Goal: Navigation & Orientation: Find specific page/section

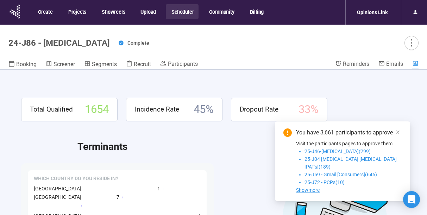
click at [184, 12] on button "Scheduler" at bounding box center [182, 11] width 33 height 15
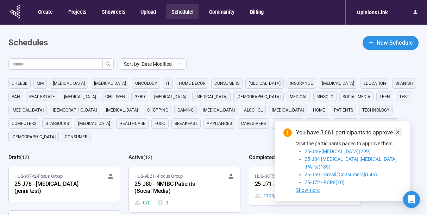
click at [396, 135] on icon "close" at bounding box center [397, 132] width 5 height 5
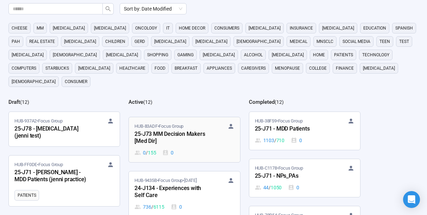
scroll to position [118, 0]
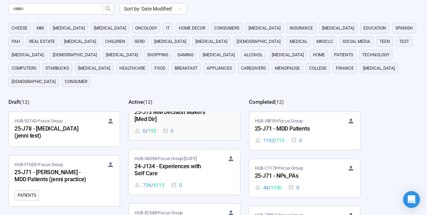
click at [180, 108] on div "25-J73 MM Decision Makers [Med Dir]" at bounding box center [172, 116] width 77 height 16
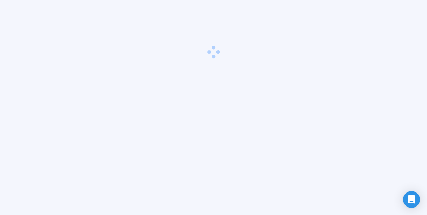
scroll to position [25, 0]
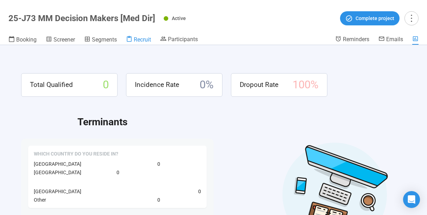
click at [138, 41] on span "Recruit" at bounding box center [142, 39] width 17 height 7
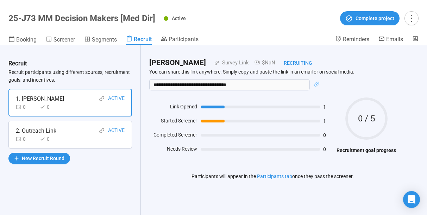
click at [86, 134] on div "2. Outreach Link Active" at bounding box center [70, 130] width 109 height 9
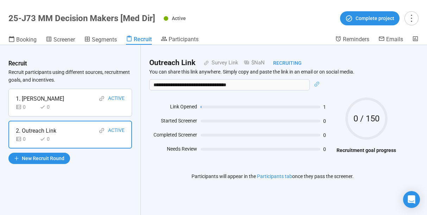
click at [84, 105] on div "0 0" at bounding box center [70, 107] width 109 height 8
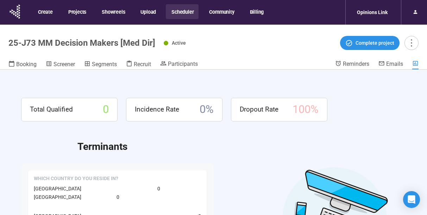
click at [175, 14] on button "Scheduler" at bounding box center [182, 11] width 33 height 15
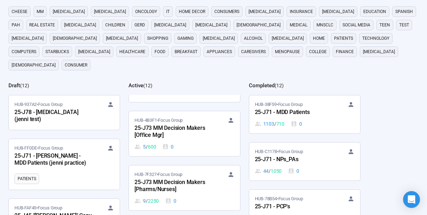
scroll to position [253, 0]
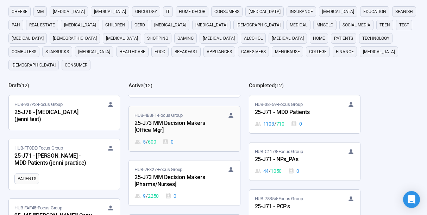
click at [188, 119] on div "25-J73 MM Decision Makers [Office Mgr]" at bounding box center [172, 127] width 77 height 16
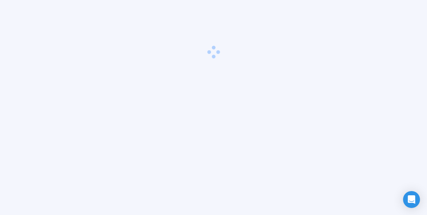
scroll to position [25, 0]
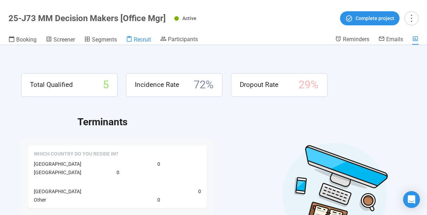
click at [142, 41] on span "Recruit" at bounding box center [142, 39] width 17 height 7
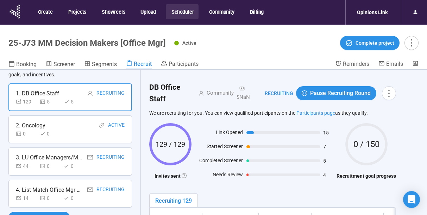
click at [181, 13] on button "Scheduler" at bounding box center [182, 11] width 33 height 15
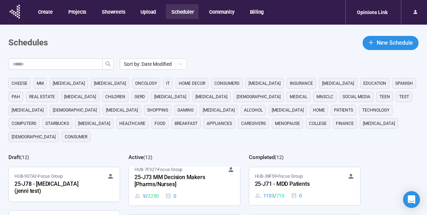
scroll to position [327, 0]
click at [168, 171] on div "25-J73 MM Decision Makers [Pharms/Nurses]" at bounding box center [172, 179] width 77 height 16
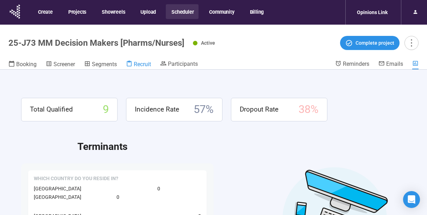
click at [143, 64] on span "Recruit" at bounding box center [142, 64] width 17 height 7
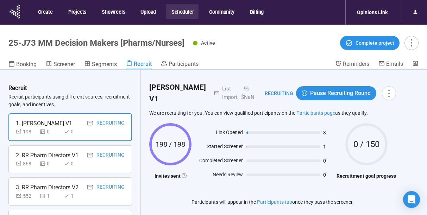
click at [181, 11] on button "Scheduler" at bounding box center [182, 11] width 33 height 15
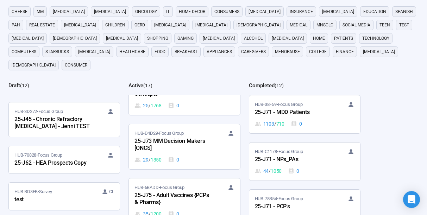
scroll to position [398, 0]
click at [161, 136] on div "25-J73 MM Decision Makers [ONCS]" at bounding box center [172, 144] width 77 height 16
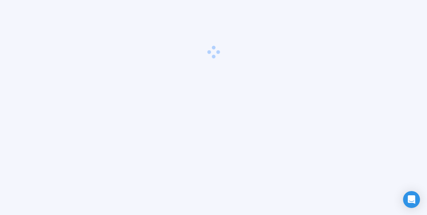
scroll to position [25, 0]
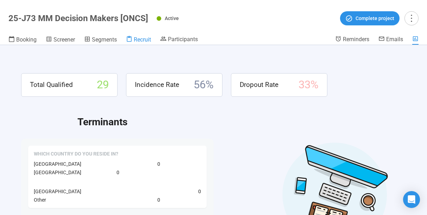
click at [138, 39] on span "Recruit" at bounding box center [142, 39] width 17 height 7
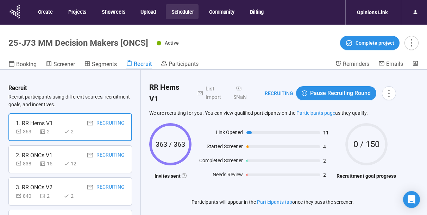
click at [181, 11] on button "Scheduler" at bounding box center [182, 11] width 33 height 15
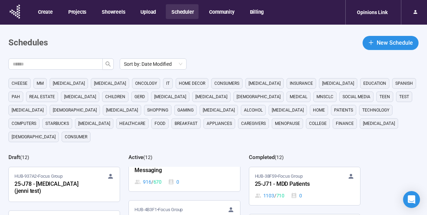
scroll to position [231, 0]
click at [156, 172] on link "HUB-EC588 • Focus Group 25-J78b - Patient Branded Messaging 916 / 670 0" at bounding box center [184, 168] width 111 height 45
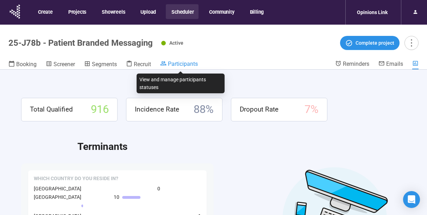
click at [178, 63] on span "Participants" at bounding box center [183, 63] width 30 height 7
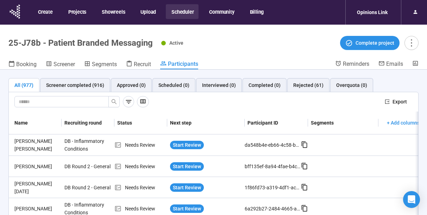
click at [177, 13] on button "Scheduler" at bounding box center [182, 11] width 33 height 15
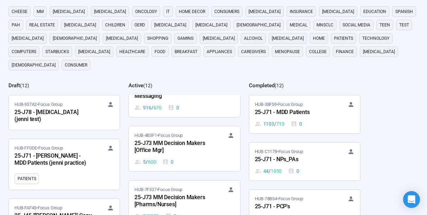
scroll to position [235, 0]
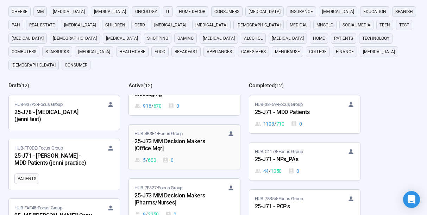
click at [174, 137] on div "25-J73 MM Decision Makers [Office Mgr]" at bounding box center [172, 145] width 77 height 16
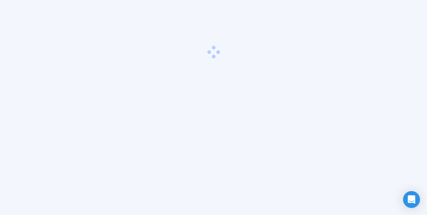
scroll to position [25, 0]
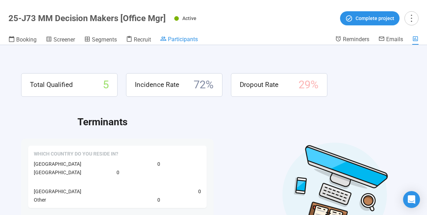
click at [185, 41] on span "Participants" at bounding box center [183, 39] width 30 height 7
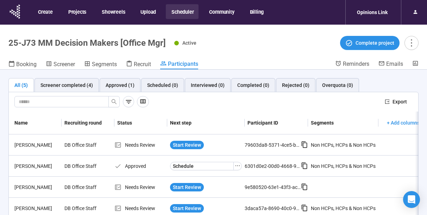
click at [180, 13] on button "Scheduler" at bounding box center [182, 11] width 33 height 15
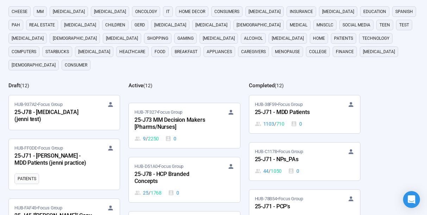
scroll to position [313, 0]
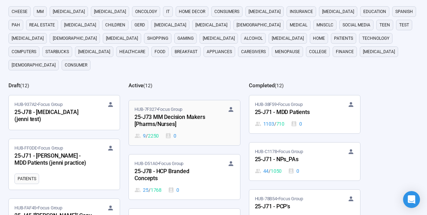
click at [174, 113] on div "25-J73 MM Decision Makers [Pharms/Nurses]" at bounding box center [172, 121] width 77 height 16
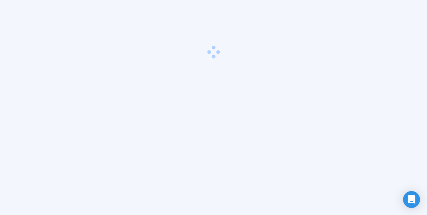
scroll to position [25, 0]
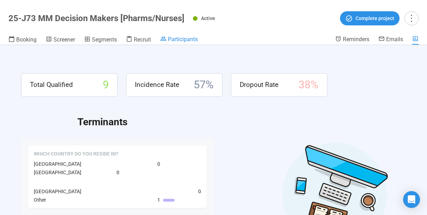
click at [183, 39] on span "Participants" at bounding box center [183, 39] width 30 height 7
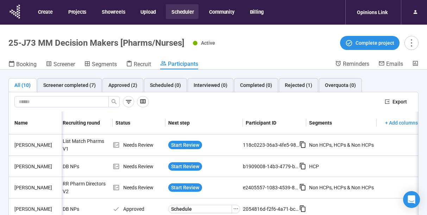
scroll to position [0, 2]
click at [177, 11] on button "Scheduler" at bounding box center [182, 11] width 33 height 15
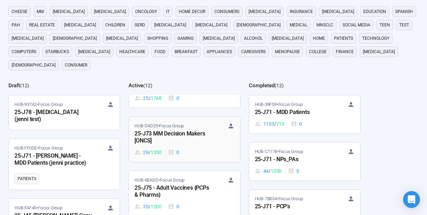
scroll to position [406, 0]
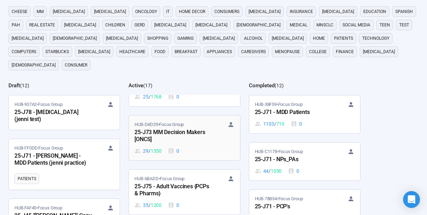
click at [168, 128] on div "25-J73 MM Decision Makers [ONCS]" at bounding box center [172, 136] width 77 height 16
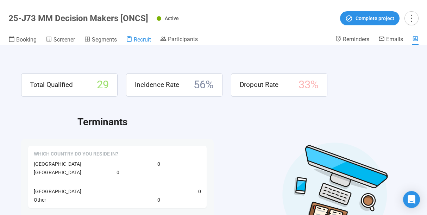
click at [141, 38] on span "Recruit" at bounding box center [142, 39] width 17 height 7
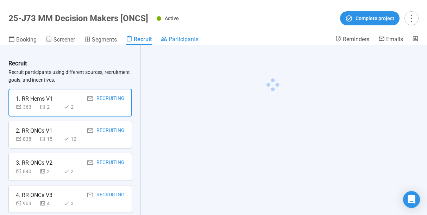
click at [175, 40] on span "Participants" at bounding box center [183, 39] width 30 height 7
